Goal: Information Seeking & Learning: Learn about a topic

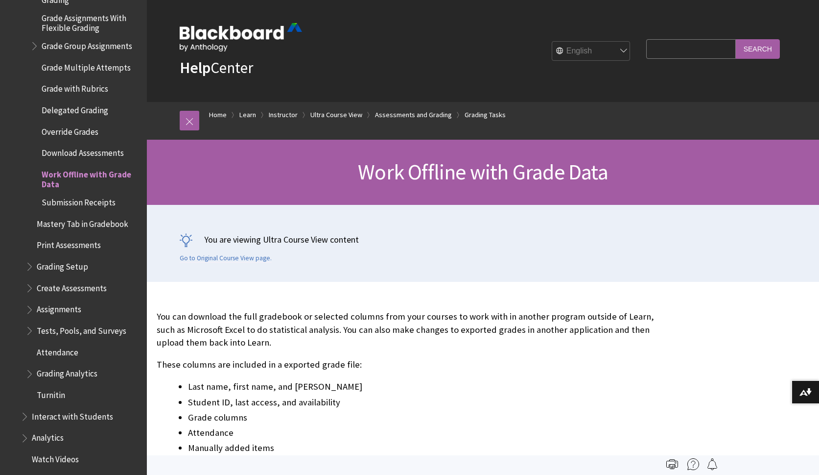
scroll to position [1590, 0]
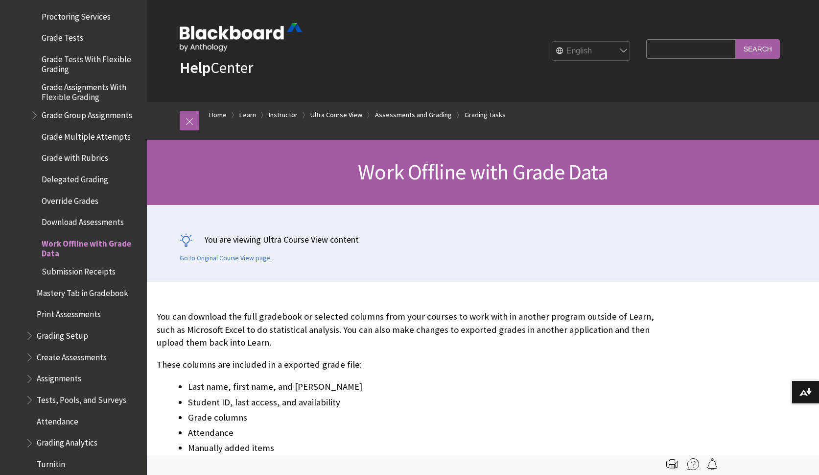
click at [674, 45] on input "Search Query" at bounding box center [690, 48] width 89 height 19
type input "offline video"
click at [736, 39] on input "Search" at bounding box center [758, 48] width 44 height 19
click at [757, 52] on input "Search" at bounding box center [758, 48] width 44 height 19
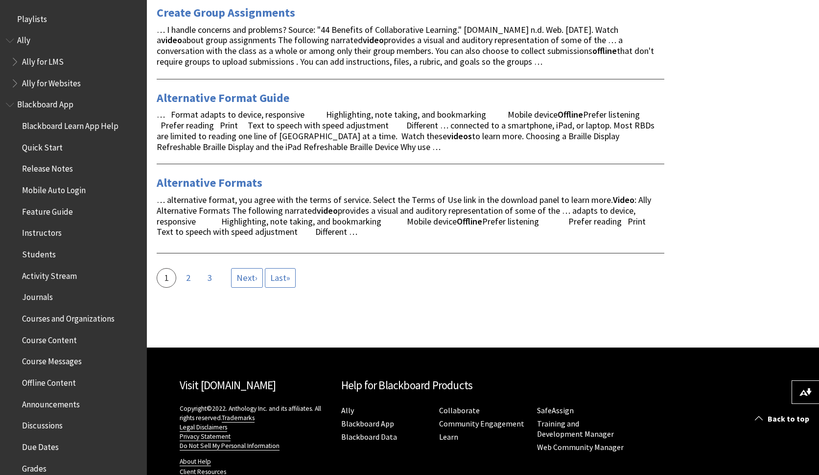
scroll to position [1660, 0]
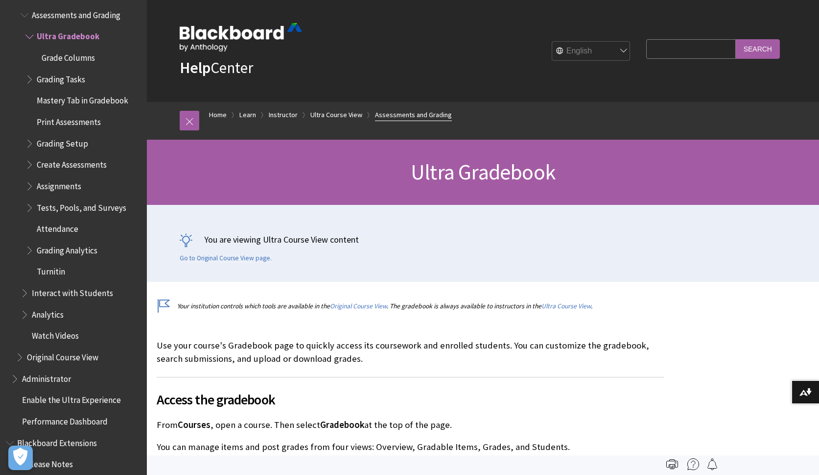
click at [404, 114] on link "Assessments and Grading" at bounding box center [413, 115] width 77 height 12
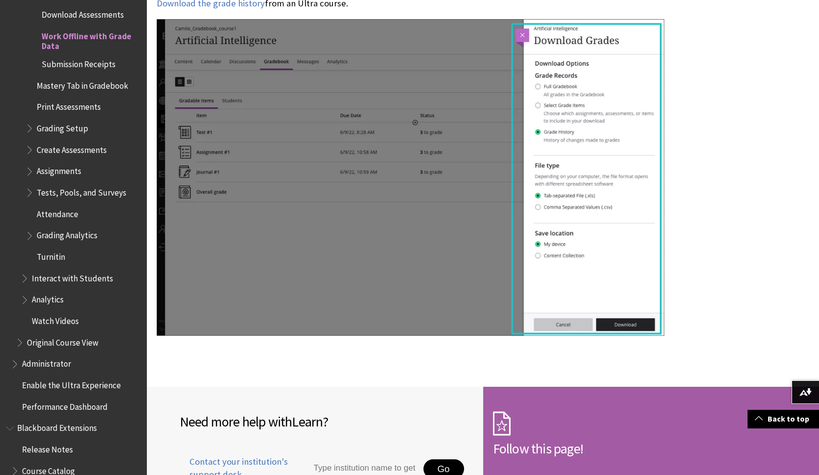
scroll to position [3112, 0]
